Goal: Transaction & Acquisition: Book appointment/travel/reservation

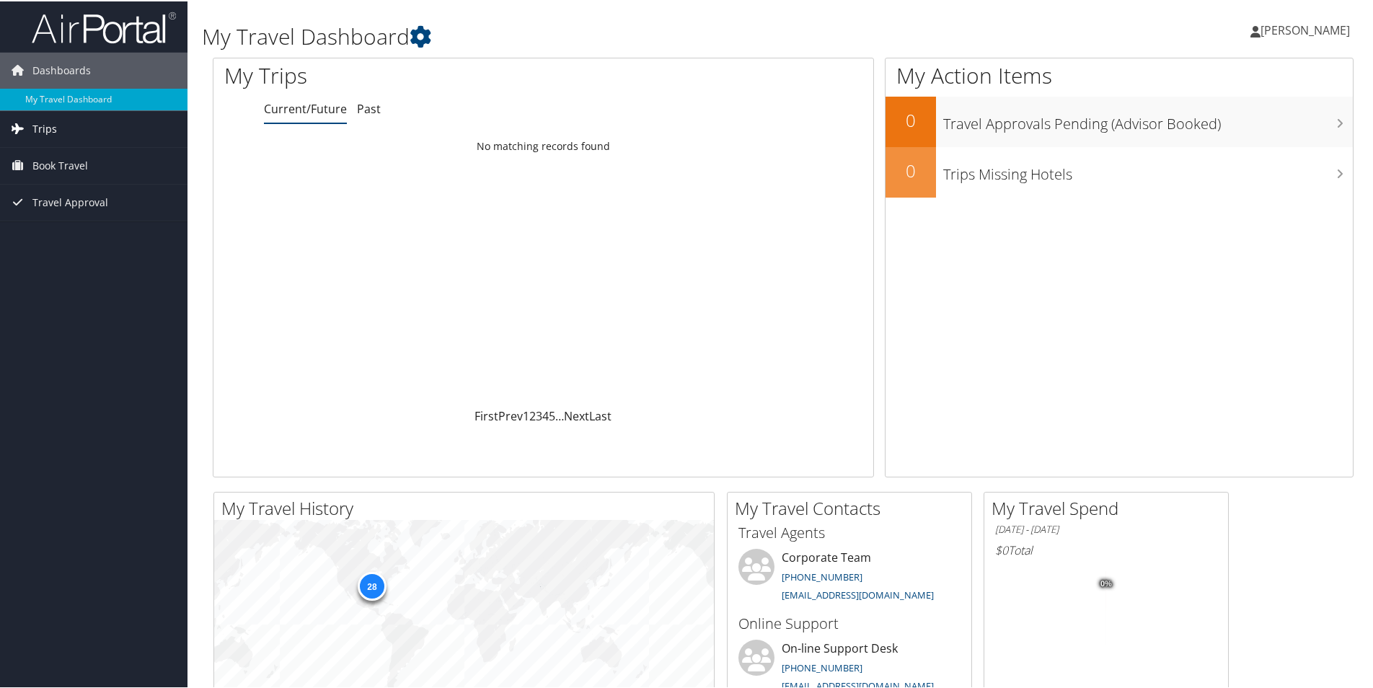
click at [40, 122] on span "Trips" at bounding box center [44, 128] width 25 height 36
click at [66, 159] on link "Current/Future Trips" at bounding box center [94, 157] width 188 height 22
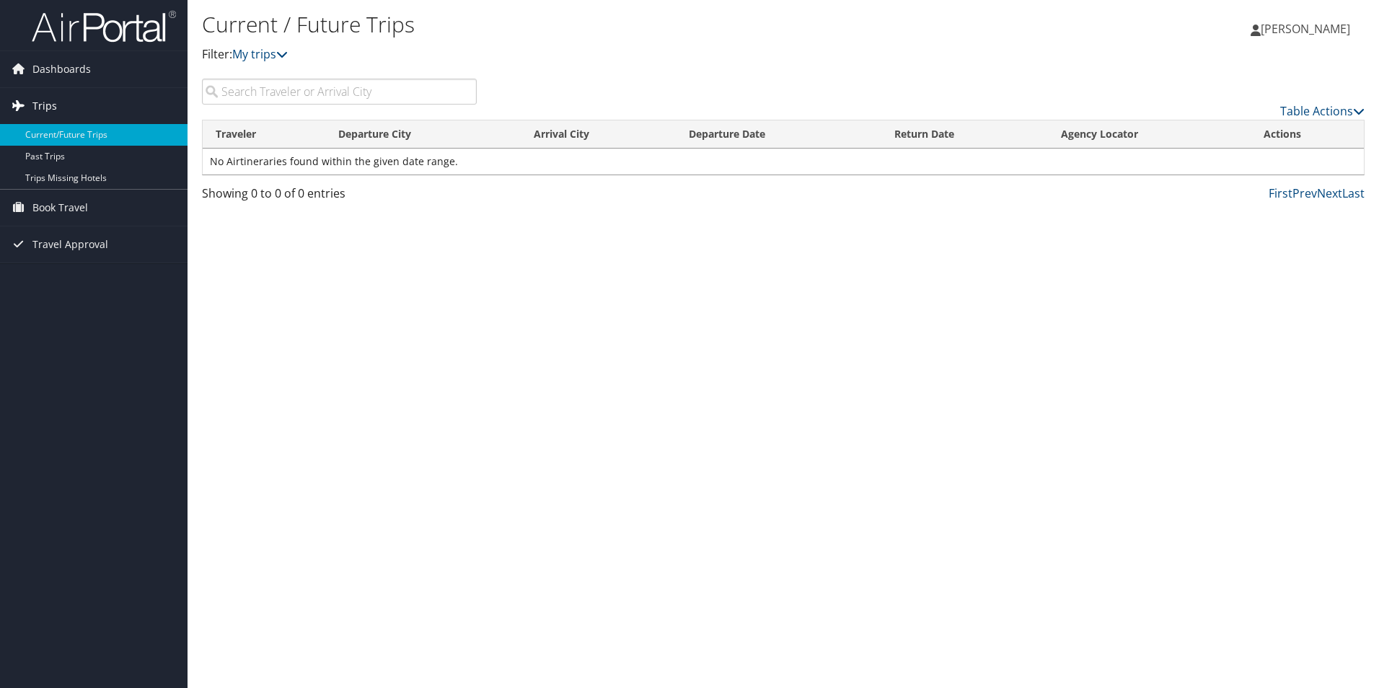
click at [33, 100] on span "Trips" at bounding box center [44, 106] width 25 height 36
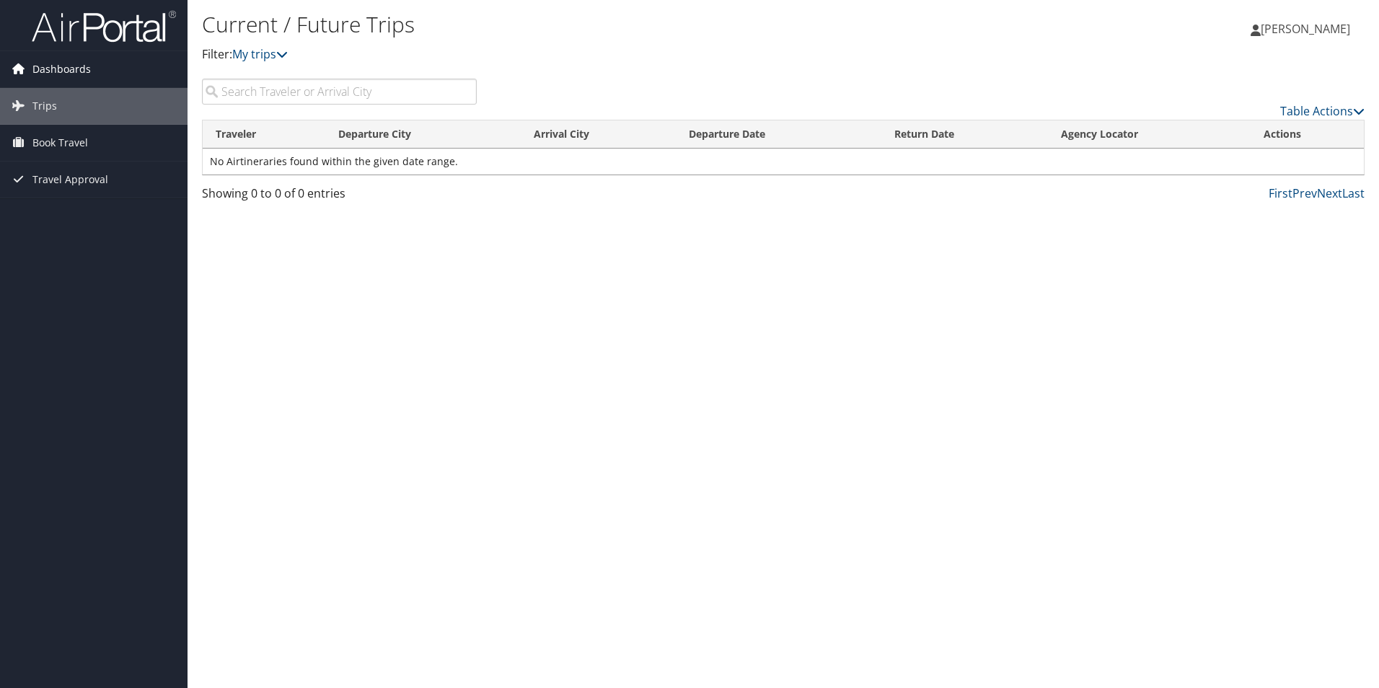
click at [48, 69] on span "Dashboards" at bounding box center [61, 69] width 58 height 36
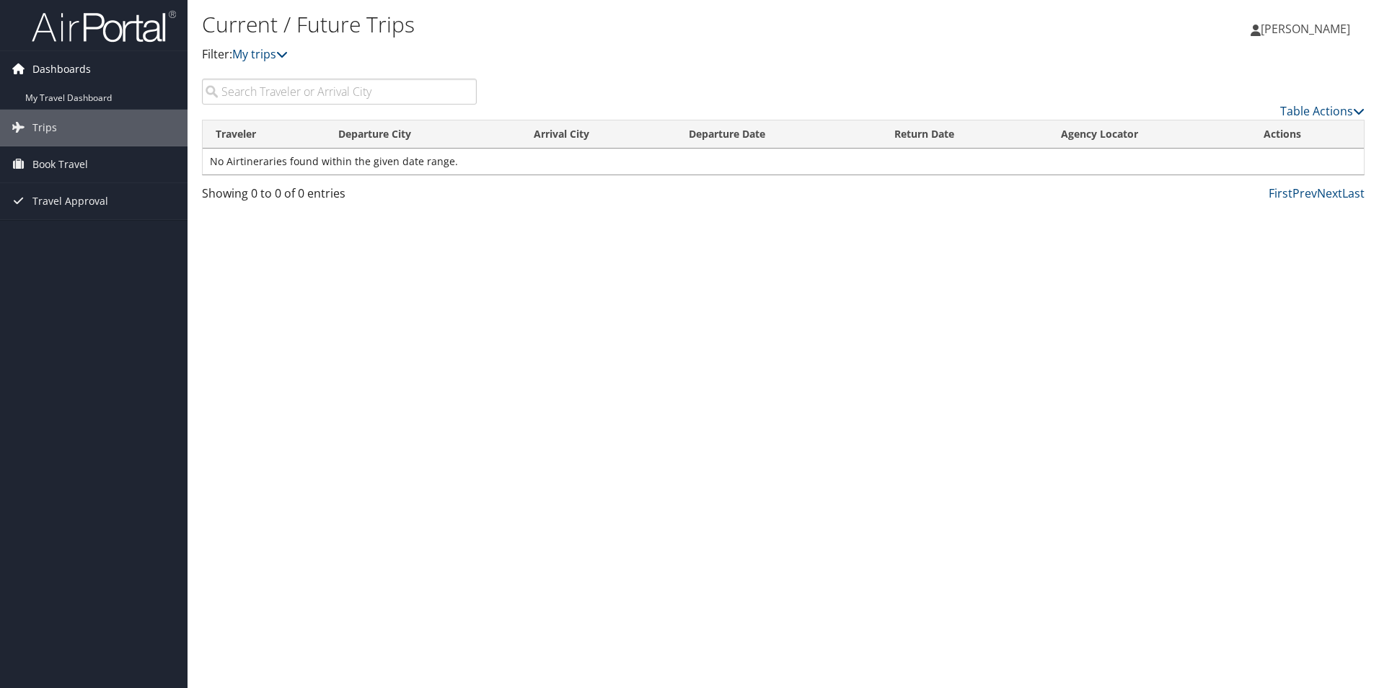
click at [48, 69] on span "Dashboards" at bounding box center [61, 69] width 58 height 36
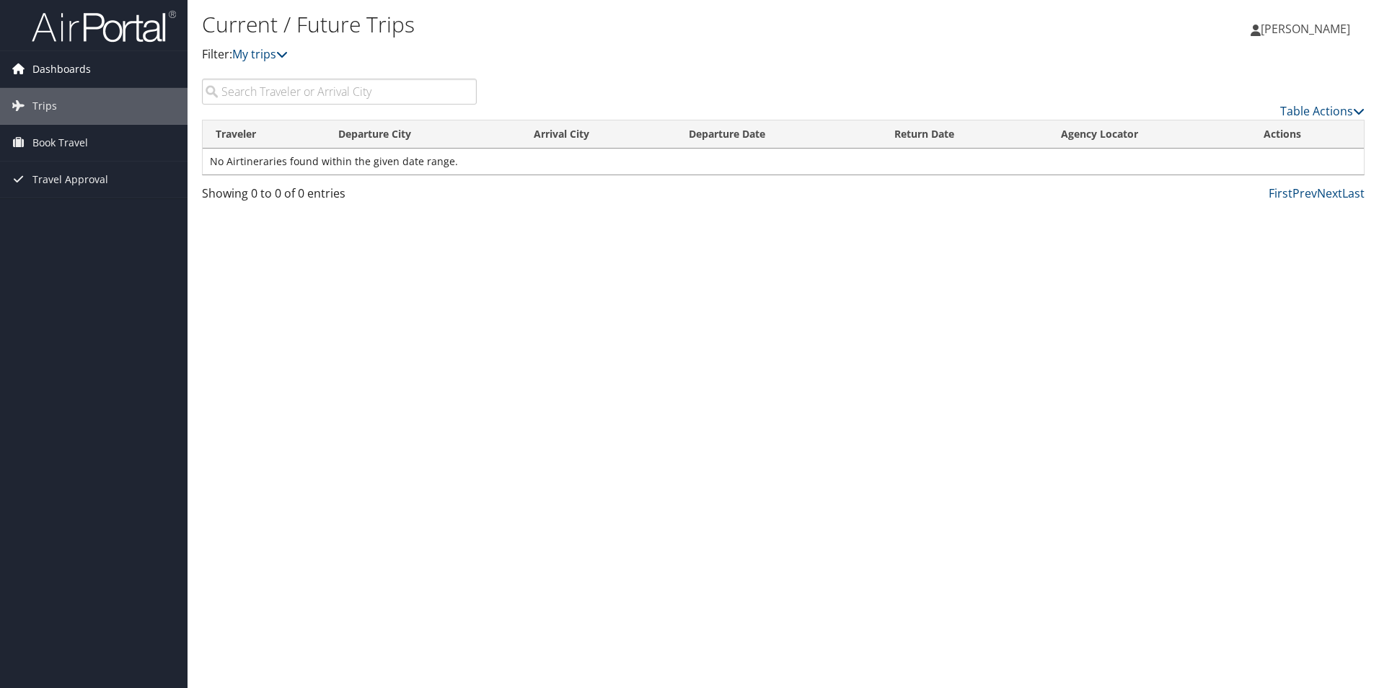
click at [48, 69] on span "Dashboards" at bounding box center [61, 69] width 58 height 36
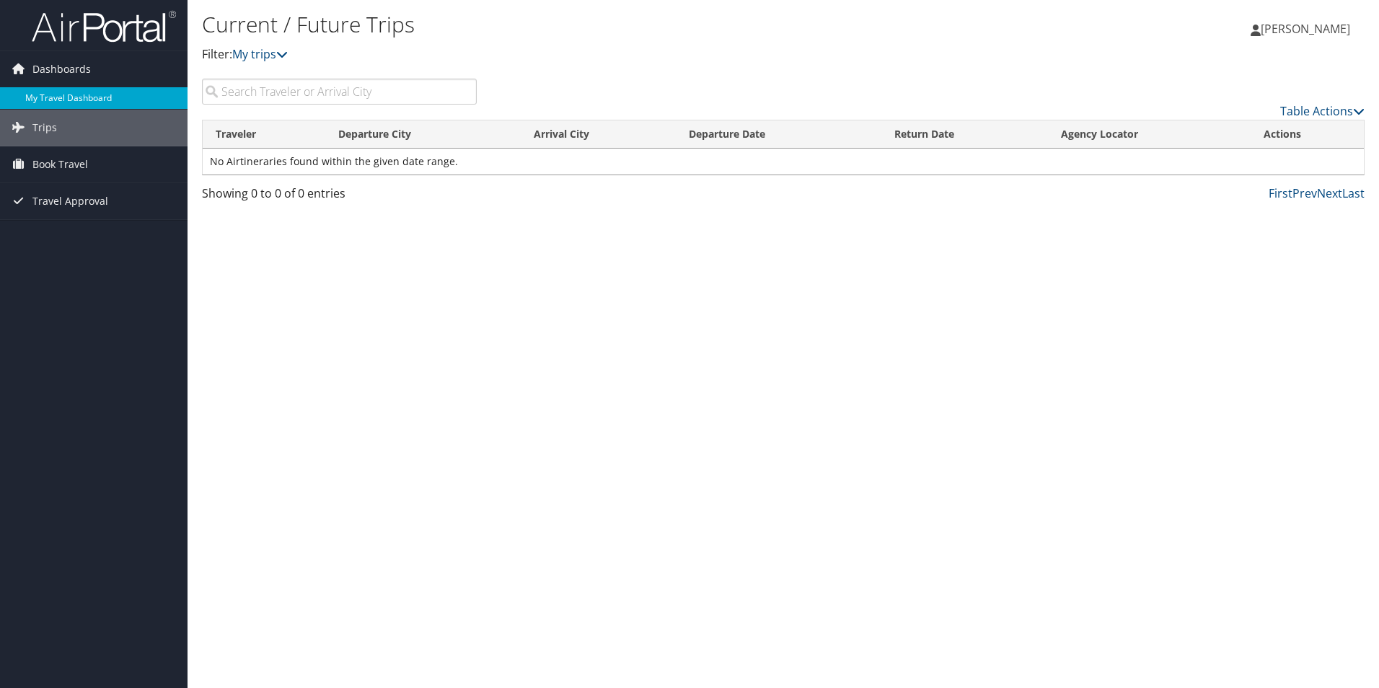
click at [54, 94] on link "My Travel Dashboard" at bounding box center [94, 98] width 188 height 22
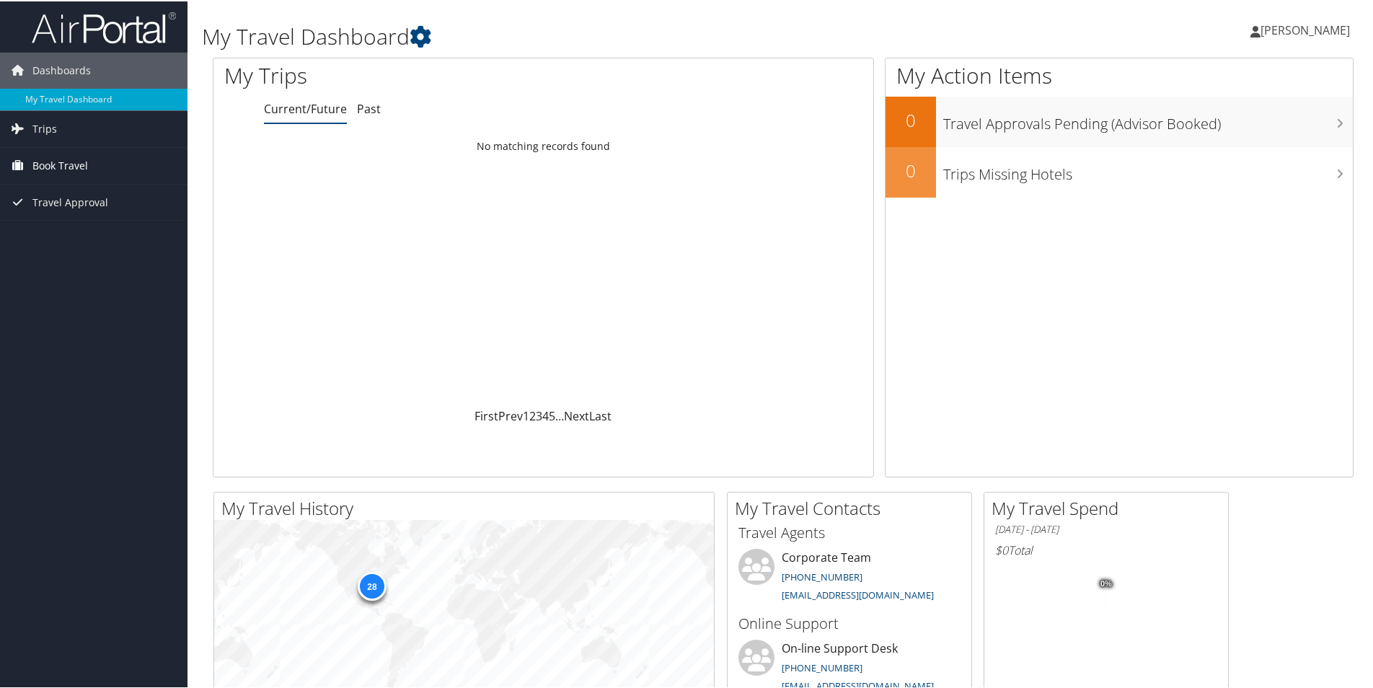
click at [69, 159] on span "Book Travel" at bounding box center [60, 164] width 56 height 36
click at [69, 237] on link "Book/Manage Online Trips" at bounding box center [94, 237] width 188 height 22
